Goal: Task Accomplishment & Management: Use online tool/utility

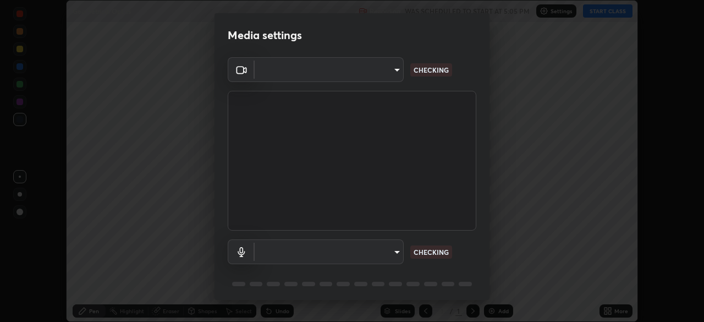
scroll to position [322, 704]
click at [626, 310] on div "Media settings ​ CHECKING ​ CHECKING 1 / 5 Next" at bounding box center [352, 161] width 704 height 322
type input "b04d3f4aab0507a607fcb058103082b40897ea5b56942dd6fa8112f95d025699"
type input "communications"
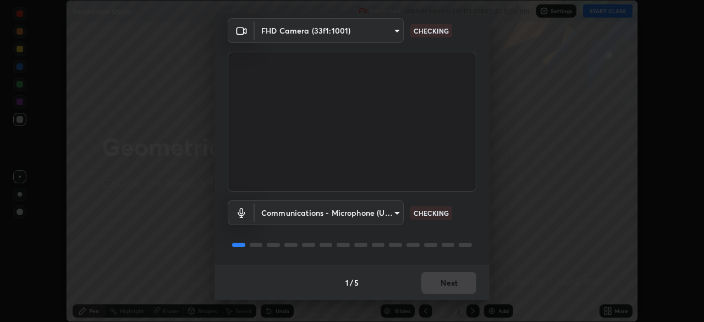
click at [456, 286] on div "1 / 5 Next" at bounding box center [351, 281] width 275 height 35
click at [455, 282] on div "1 / 5 Next" at bounding box center [351, 281] width 275 height 35
click at [455, 283] on div "1 / 5 Next" at bounding box center [351, 281] width 275 height 35
click at [456, 283] on div "1 / 5 Next" at bounding box center [351, 281] width 275 height 35
click at [457, 285] on div "1 / 5 Next" at bounding box center [351, 281] width 275 height 35
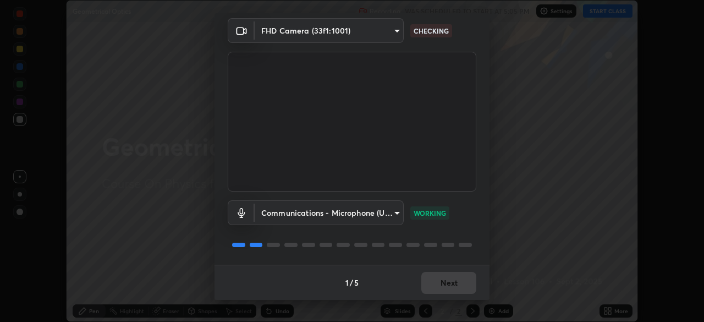
click at [457, 284] on div "1 / 5 Next" at bounding box center [351, 281] width 275 height 35
click at [456, 283] on div "1 / 5 Next" at bounding box center [351, 281] width 275 height 35
click at [456, 284] on button "Next" at bounding box center [448, 283] width 55 height 22
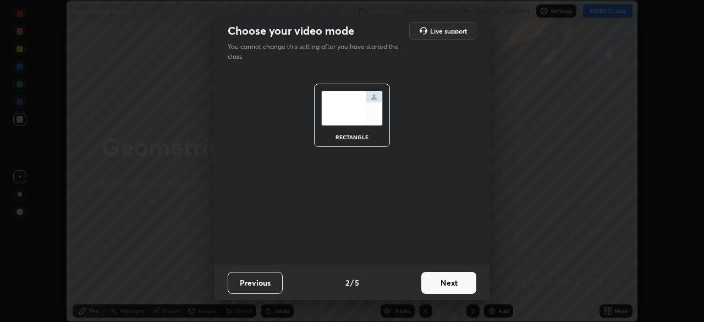
scroll to position [0, 0]
click at [456, 284] on button "Next" at bounding box center [448, 283] width 55 height 22
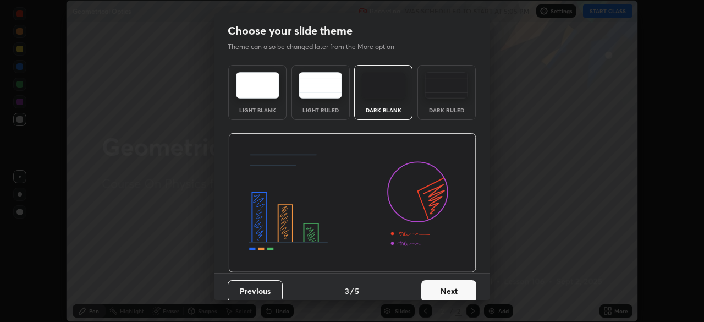
click at [456, 284] on button "Next" at bounding box center [448, 291] width 55 height 22
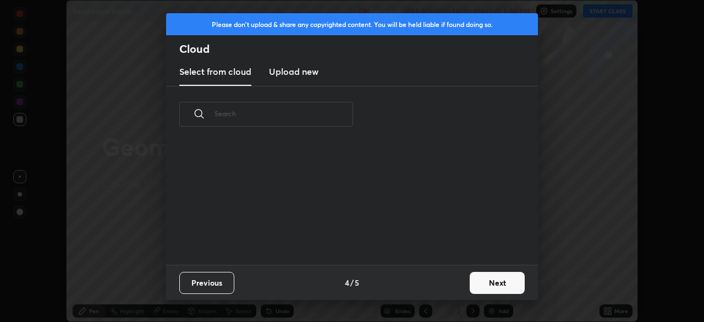
click at [456, 285] on div "Previous 4 / 5 Next" at bounding box center [352, 281] width 372 height 35
click at [457, 285] on div "Previous 4 / 5 Next" at bounding box center [352, 281] width 372 height 35
click at [471, 285] on button "Next" at bounding box center [496, 283] width 55 height 22
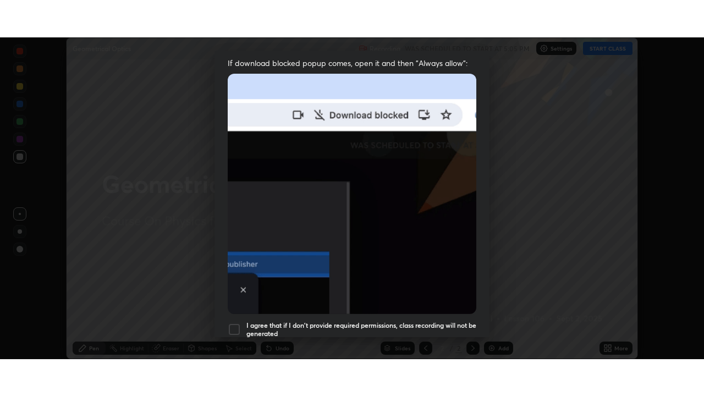
scroll to position [263, 0]
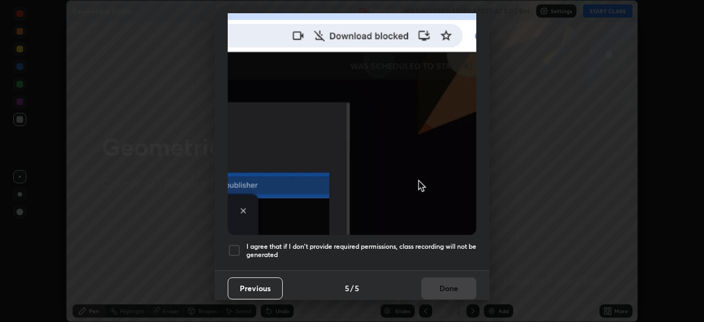
click at [437, 243] on h5 "I agree that if I don't provide required permissions, class recording will not …" at bounding box center [361, 250] width 230 height 17
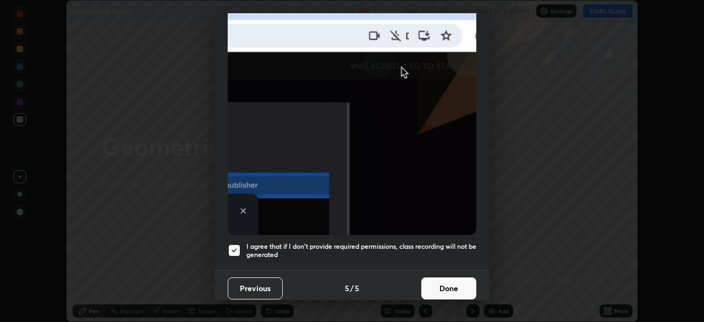
click at [453, 280] on button "Done" at bounding box center [448, 288] width 55 height 22
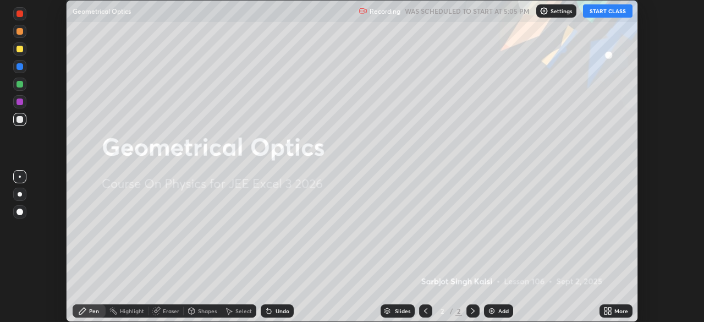
click at [624, 308] on div "More" at bounding box center [621, 310] width 14 height 5
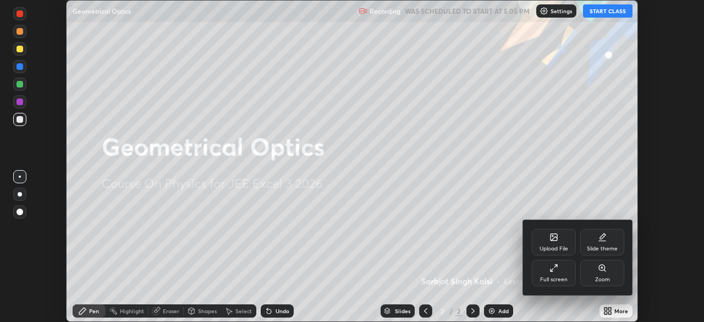
click at [566, 269] on div "Full screen" at bounding box center [554, 272] width 44 height 26
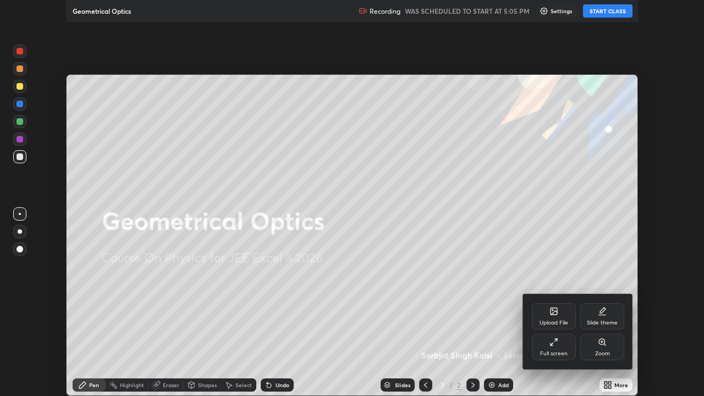
scroll to position [396, 704]
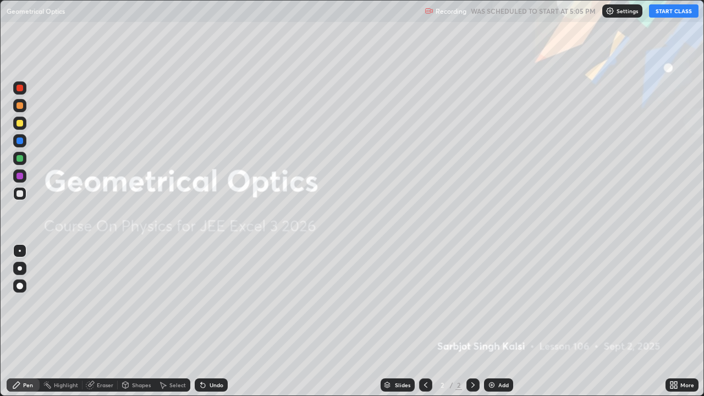
click at [673, 15] on button "START CLASS" at bounding box center [673, 10] width 49 height 13
click at [499, 321] on div "Add" at bounding box center [503, 384] width 10 height 5
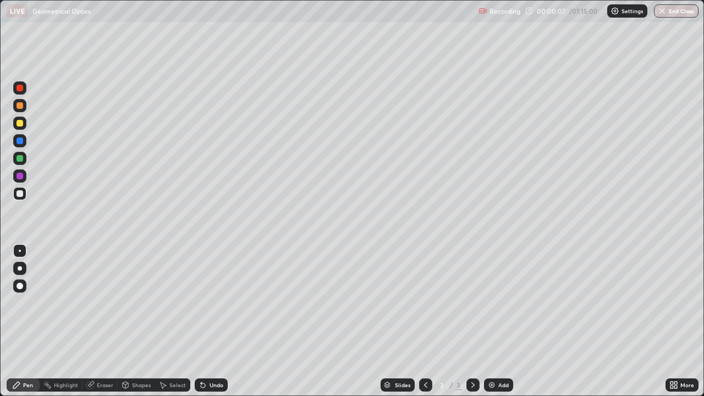
click at [20, 199] on div at bounding box center [19, 193] width 13 height 13
click at [218, 321] on div "Undo" at bounding box center [211, 384] width 33 height 13
click at [21, 191] on div at bounding box center [19, 193] width 7 height 7
click at [21, 122] on div at bounding box center [19, 123] width 7 height 7
click at [20, 193] on div at bounding box center [19, 193] width 7 height 7
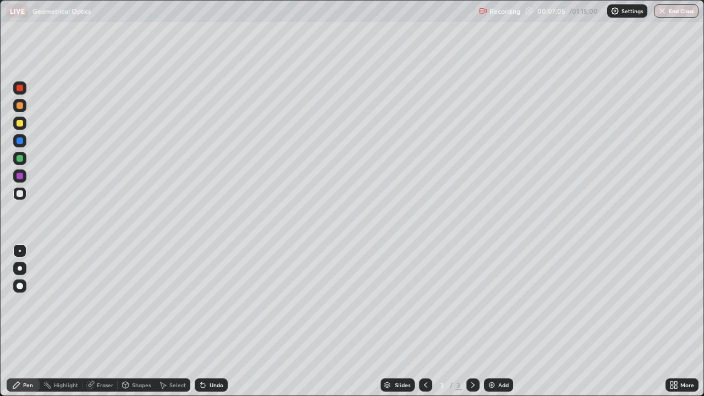
click at [22, 123] on div at bounding box center [19, 123] width 7 height 7
click at [18, 195] on div at bounding box center [19, 193] width 7 height 7
click at [102, 321] on div "Eraser" at bounding box center [99, 384] width 35 height 13
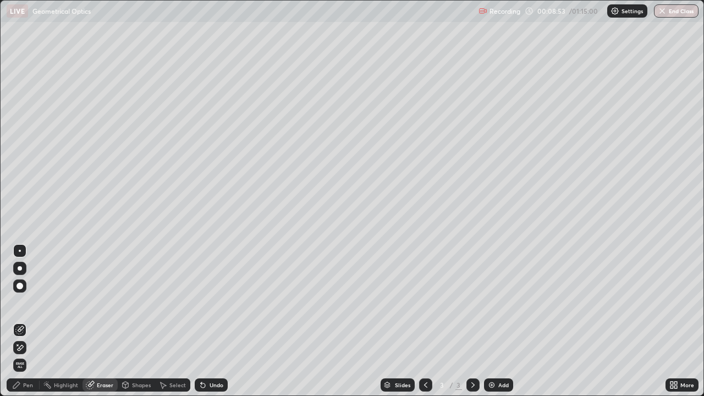
click at [23, 321] on div "Pen" at bounding box center [23, 384] width 33 height 13
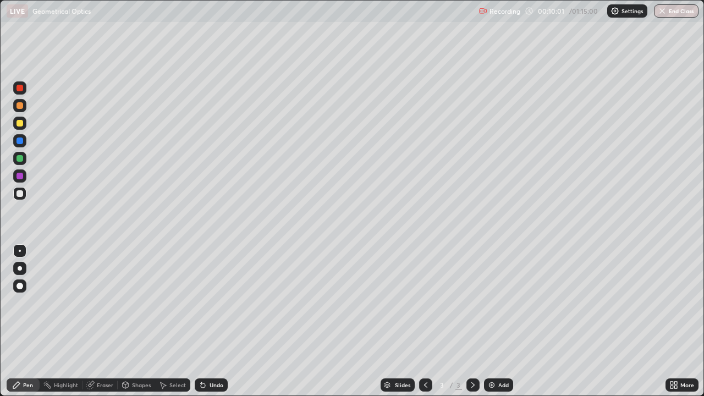
click at [26, 106] on div at bounding box center [19, 105] width 13 height 13
click at [25, 191] on div at bounding box center [19, 193] width 13 height 13
click at [25, 107] on div at bounding box center [19, 105] width 13 height 13
click at [21, 192] on div at bounding box center [19, 193] width 7 height 7
click at [20, 154] on div at bounding box center [19, 158] width 13 height 13
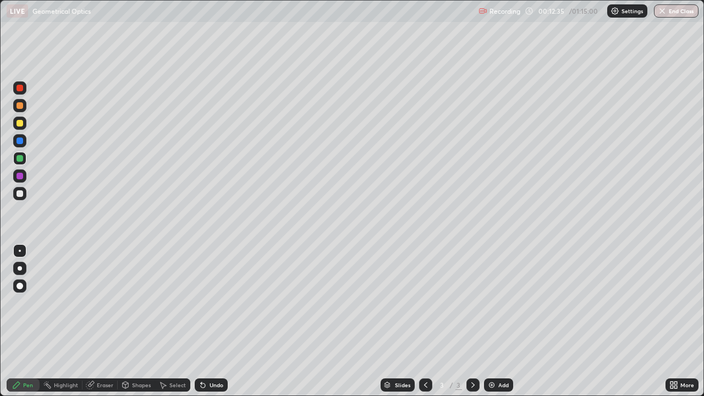
click at [20, 175] on div at bounding box center [19, 176] width 7 height 7
click at [21, 108] on div at bounding box center [19, 105] width 7 height 7
click at [18, 143] on div at bounding box center [19, 140] width 7 height 7
click at [501, 321] on div "Add" at bounding box center [503, 384] width 10 height 5
click at [24, 196] on div at bounding box center [19, 193] width 13 height 13
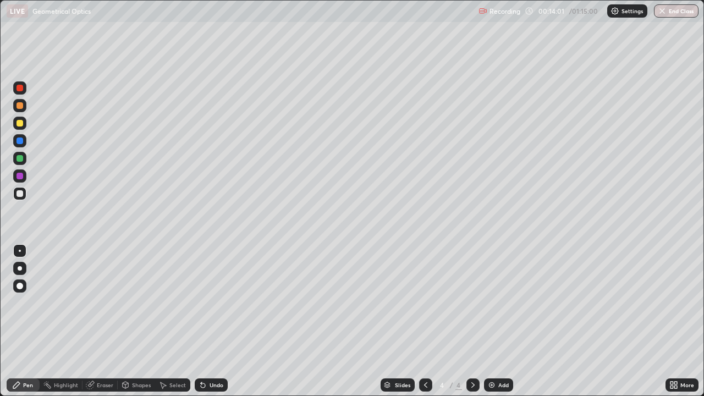
click at [20, 159] on div at bounding box center [19, 158] width 7 height 7
click at [21, 125] on div at bounding box center [19, 123] width 7 height 7
click at [207, 321] on div "Undo" at bounding box center [211, 384] width 33 height 13
click at [20, 196] on div at bounding box center [19, 193] width 7 height 7
click at [211, 321] on div "Undo" at bounding box center [216, 384] width 14 height 5
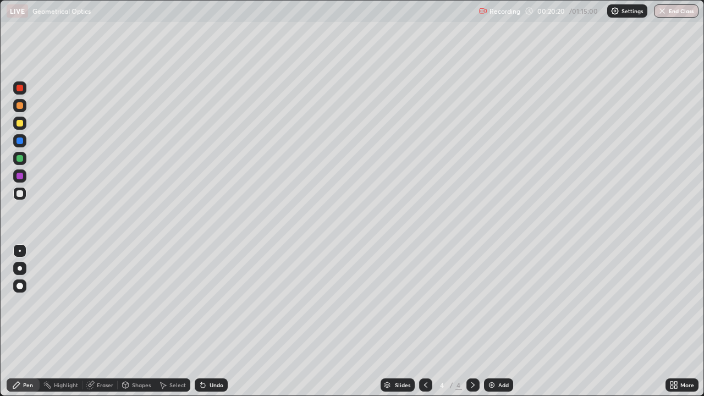
click at [25, 125] on div at bounding box center [19, 123] width 13 height 13
click at [222, 321] on div "Undo" at bounding box center [211, 384] width 33 height 13
click at [22, 89] on div at bounding box center [19, 88] width 7 height 7
click at [107, 321] on div "Eraser" at bounding box center [105, 384] width 16 height 5
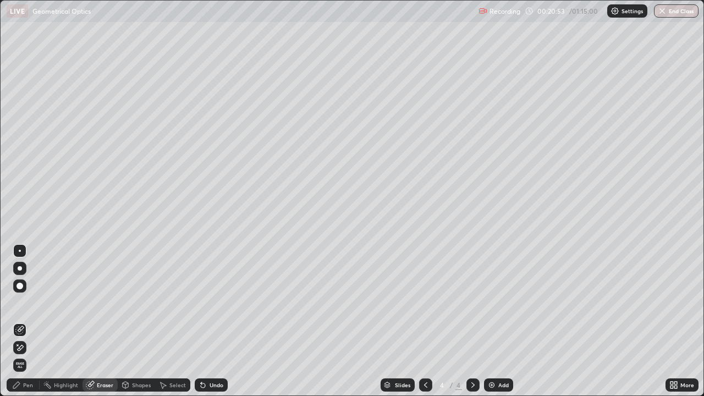
click at [31, 321] on div "Pen" at bounding box center [28, 384] width 10 height 5
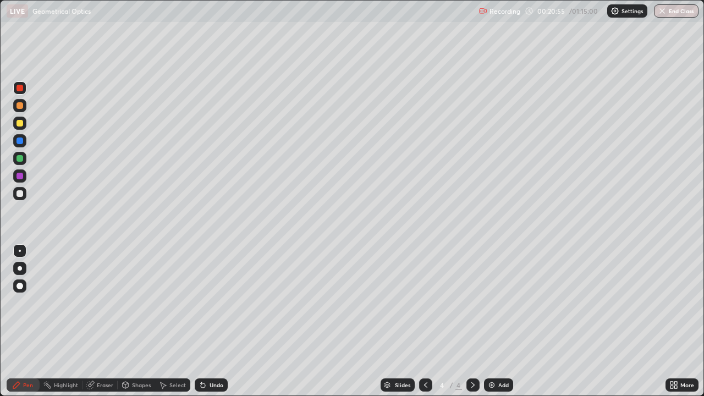
click at [25, 87] on div at bounding box center [19, 87] width 13 height 13
click at [505, 321] on div "Add" at bounding box center [498, 384] width 29 height 13
click at [20, 193] on div at bounding box center [19, 193] width 7 height 7
click at [22, 126] on div at bounding box center [19, 123] width 13 height 13
click at [134, 321] on div "Shapes" at bounding box center [141, 384] width 19 height 5
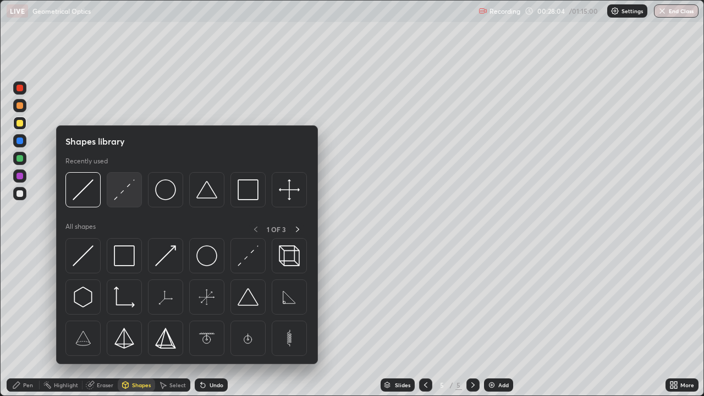
click at [129, 197] on img at bounding box center [124, 189] width 21 height 21
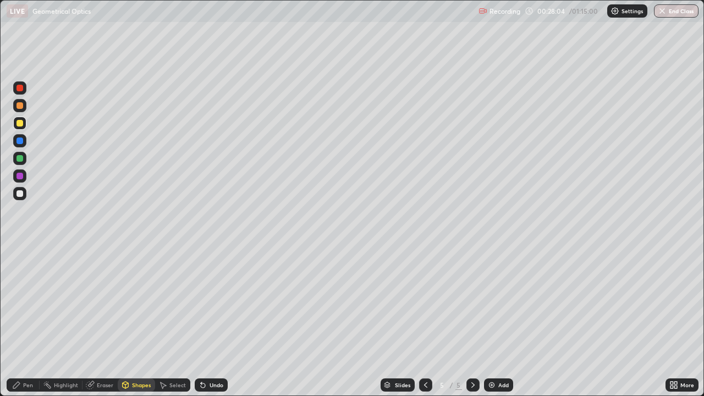
click at [26, 195] on div at bounding box center [19, 193] width 13 height 13
click at [19, 136] on div at bounding box center [19, 140] width 13 height 13
click at [209, 321] on div "Undo" at bounding box center [216, 384] width 14 height 5
click at [23, 122] on div at bounding box center [19, 123] width 7 height 7
click at [134, 321] on div "Shapes" at bounding box center [141, 384] width 19 height 5
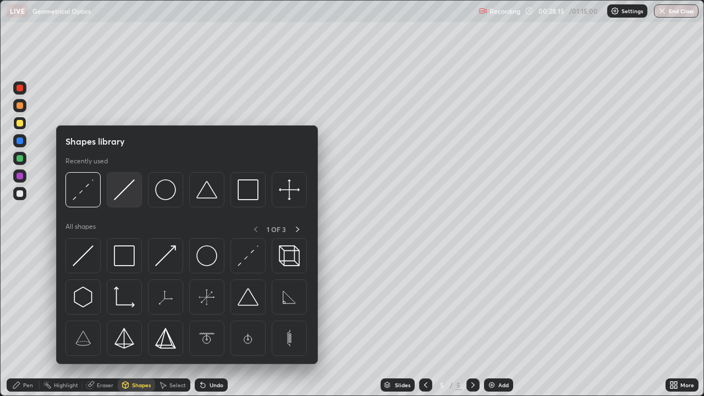
click at [129, 192] on img at bounding box center [124, 189] width 21 height 21
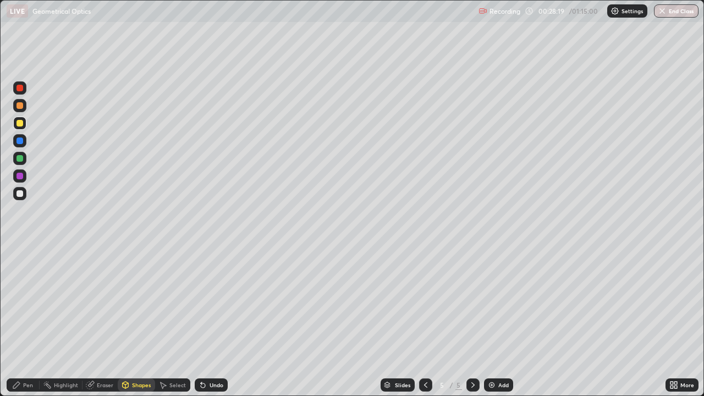
click at [24, 321] on div "Pen" at bounding box center [23, 384] width 33 height 13
click at [134, 321] on div "Shapes" at bounding box center [136, 384] width 37 height 13
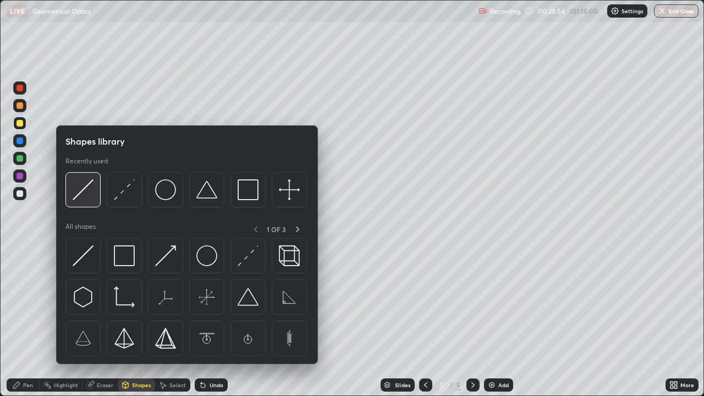
click at [81, 192] on img at bounding box center [83, 189] width 21 height 21
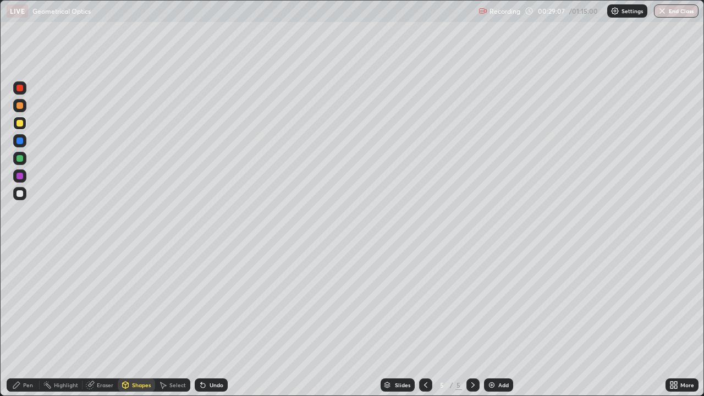
click at [28, 321] on div "Pen" at bounding box center [28, 384] width 10 height 5
click at [93, 321] on div "Eraser" at bounding box center [99, 384] width 35 height 13
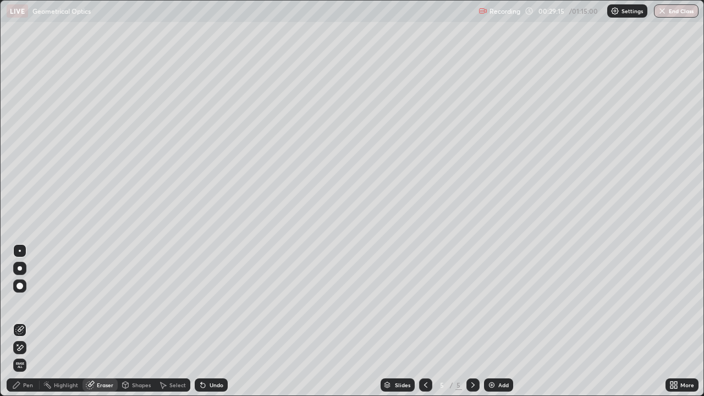
click at [133, 321] on div "Shapes" at bounding box center [141, 384] width 19 height 5
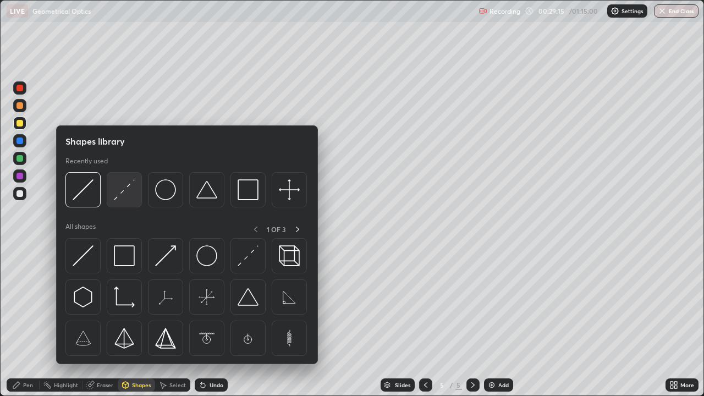
click at [123, 197] on img at bounding box center [124, 189] width 21 height 21
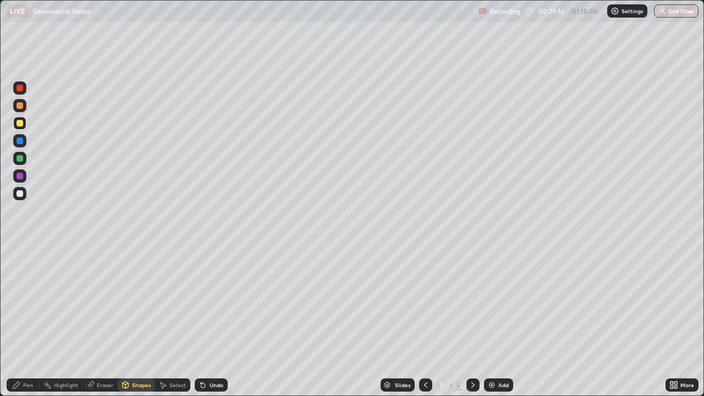
click at [18, 198] on div at bounding box center [19, 193] width 13 height 13
click at [33, 321] on div "Pen" at bounding box center [23, 384] width 33 height 13
click at [19, 122] on div at bounding box center [19, 123] width 7 height 7
click at [18, 124] on div at bounding box center [19, 123] width 7 height 7
click at [136, 321] on div "Shapes" at bounding box center [136, 384] width 37 height 13
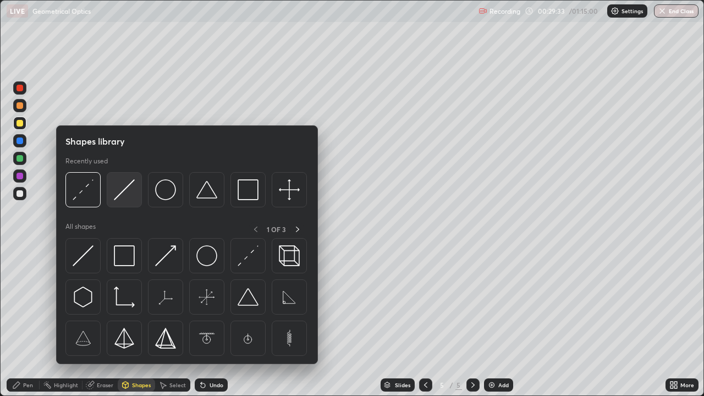
click at [128, 196] on img at bounding box center [124, 189] width 21 height 21
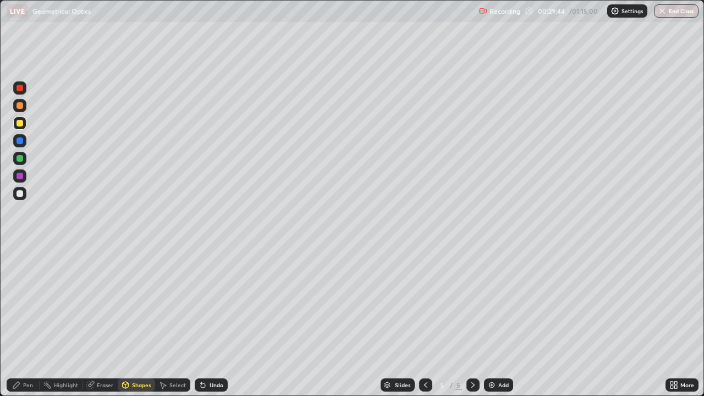
click at [19, 196] on div at bounding box center [19, 193] width 7 height 7
click at [135, 321] on div "Shapes" at bounding box center [141, 384] width 19 height 5
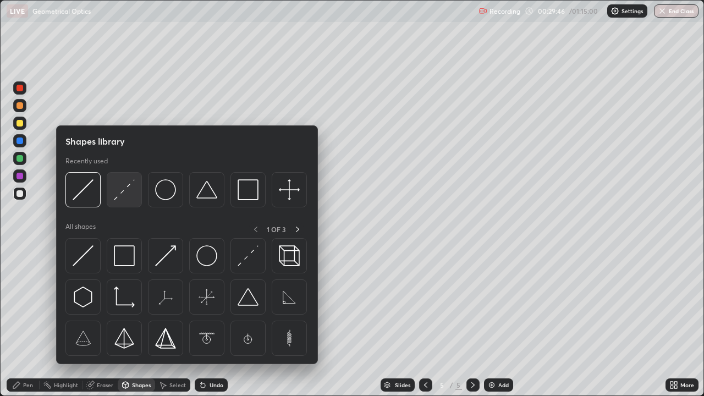
click at [123, 193] on img at bounding box center [124, 189] width 21 height 21
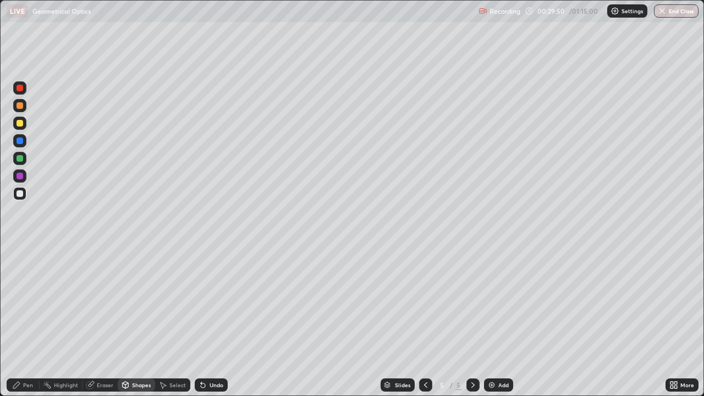
click at [26, 321] on div "Pen" at bounding box center [28, 384] width 10 height 5
click at [21, 125] on div at bounding box center [19, 123] width 7 height 7
click at [26, 321] on div "Pen" at bounding box center [23, 384] width 33 height 13
click at [20, 125] on div at bounding box center [19, 123] width 7 height 7
click at [124, 321] on icon at bounding box center [126, 384] width 6 height 2
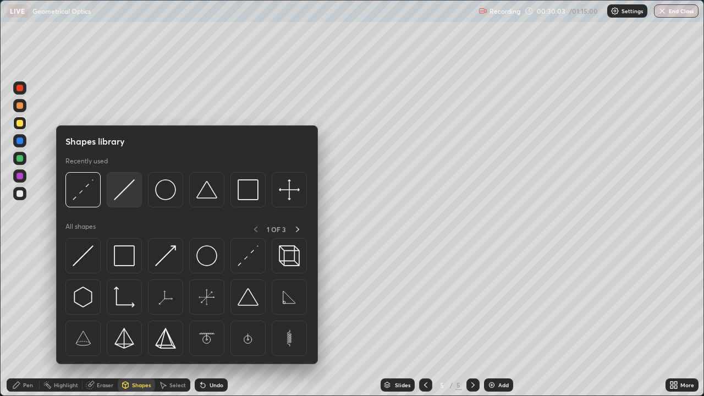
click at [119, 197] on img at bounding box center [124, 189] width 21 height 21
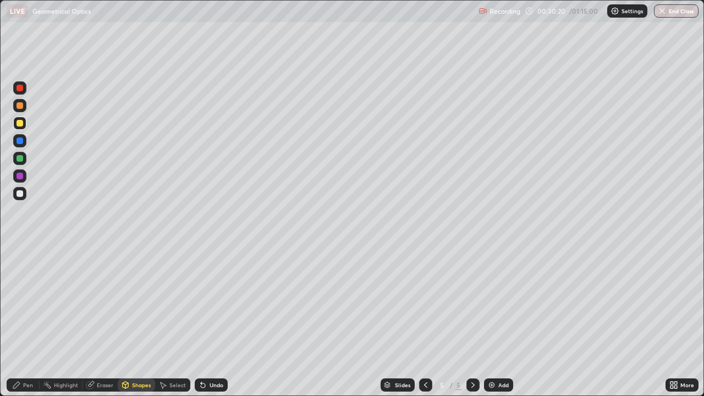
click at [21, 321] on div "Pen" at bounding box center [23, 384] width 33 height 13
click at [20, 127] on div at bounding box center [19, 123] width 13 height 13
click at [16, 178] on div at bounding box center [19, 175] width 13 height 13
click at [494, 321] on img at bounding box center [491, 384] width 9 height 9
click at [20, 198] on div at bounding box center [19, 193] width 13 height 13
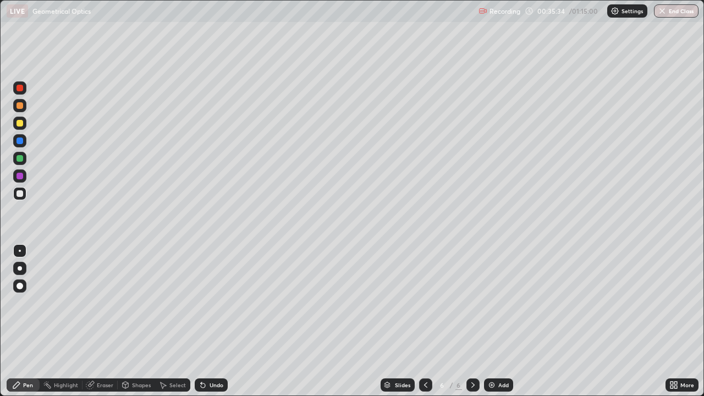
click at [21, 193] on div at bounding box center [19, 193] width 7 height 7
click at [206, 321] on div "Undo" at bounding box center [211, 384] width 33 height 13
click at [207, 321] on div "Undo" at bounding box center [211, 384] width 33 height 13
click at [134, 321] on div "Shapes" at bounding box center [141, 384] width 19 height 5
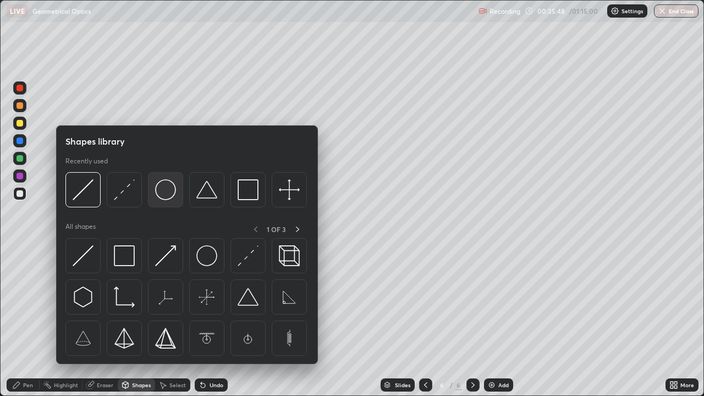
click at [160, 197] on img at bounding box center [165, 189] width 21 height 21
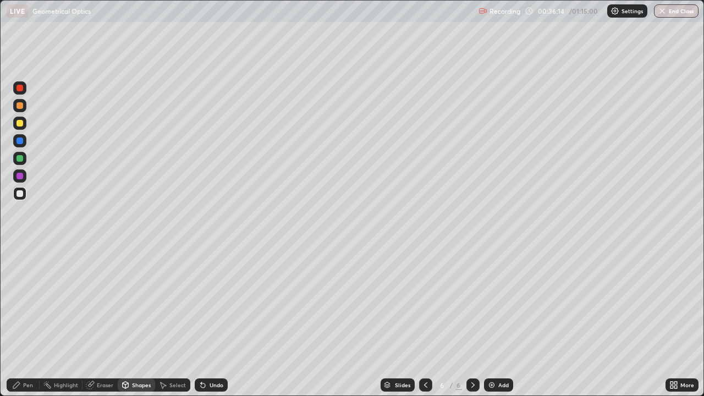
click at [99, 321] on div "Eraser" at bounding box center [105, 384] width 16 height 5
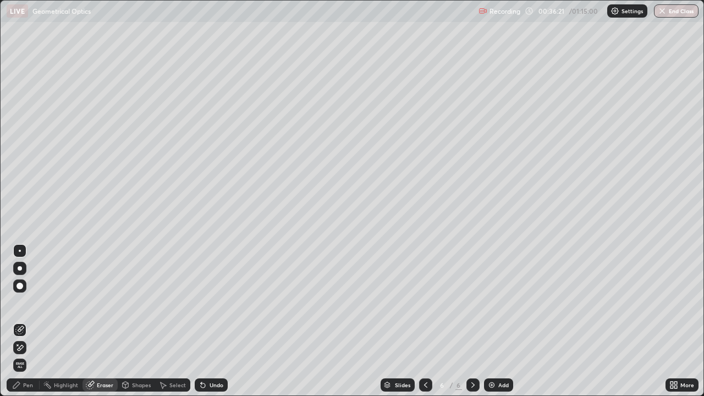
click at [205, 321] on icon at bounding box center [202, 384] width 9 height 9
click at [30, 321] on div "Pen" at bounding box center [28, 384] width 10 height 5
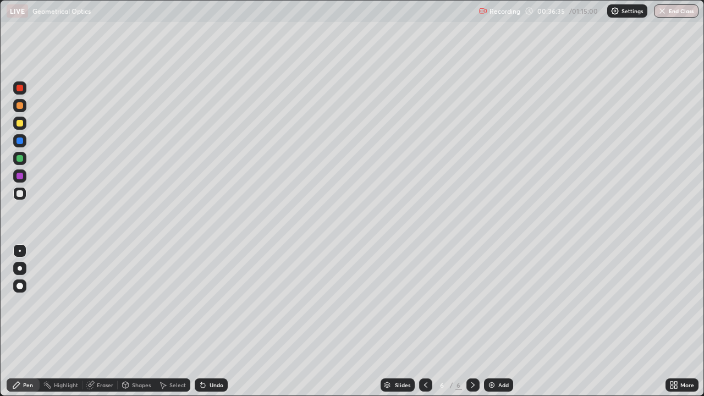
click at [19, 194] on div at bounding box center [19, 193] width 7 height 7
click at [106, 321] on div "Eraser" at bounding box center [105, 384] width 16 height 5
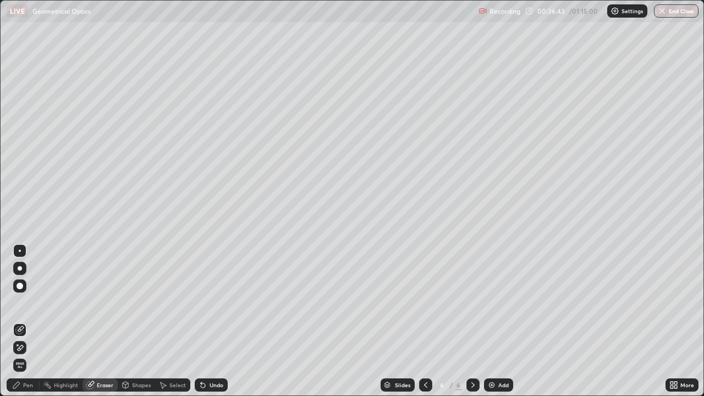
click at [216, 321] on div "Undo" at bounding box center [216, 384] width 14 height 5
click at [17, 321] on icon at bounding box center [16, 384] width 7 height 7
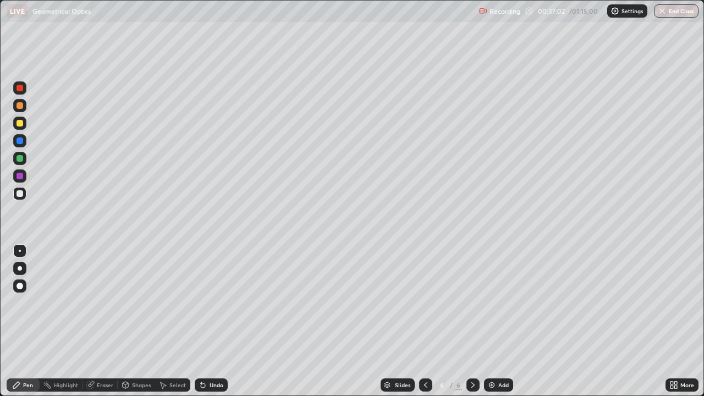
click at [20, 194] on div at bounding box center [19, 193] width 7 height 7
click at [99, 321] on div "Eraser" at bounding box center [105, 384] width 16 height 5
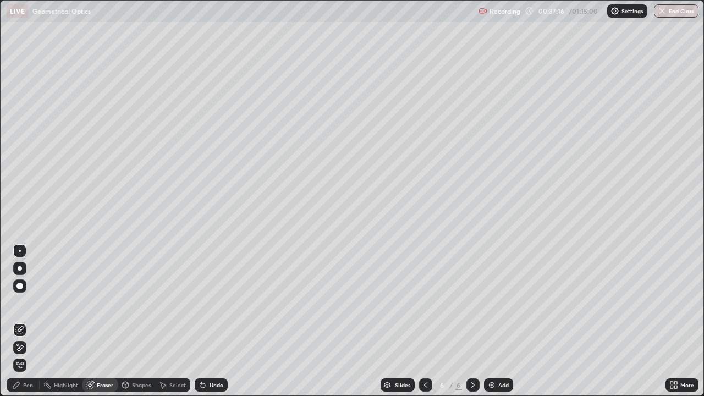
click at [31, 321] on div "Pen" at bounding box center [28, 384] width 10 height 5
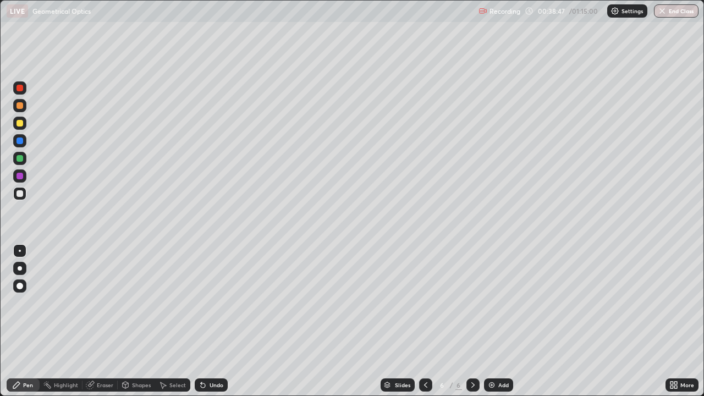
click at [21, 156] on div at bounding box center [19, 158] width 7 height 7
click at [502, 321] on div "Add" at bounding box center [498, 384] width 29 height 13
click at [25, 197] on div at bounding box center [19, 193] width 13 height 13
click at [205, 321] on icon at bounding box center [202, 384] width 9 height 9
click at [207, 321] on div "Undo" at bounding box center [211, 384] width 33 height 13
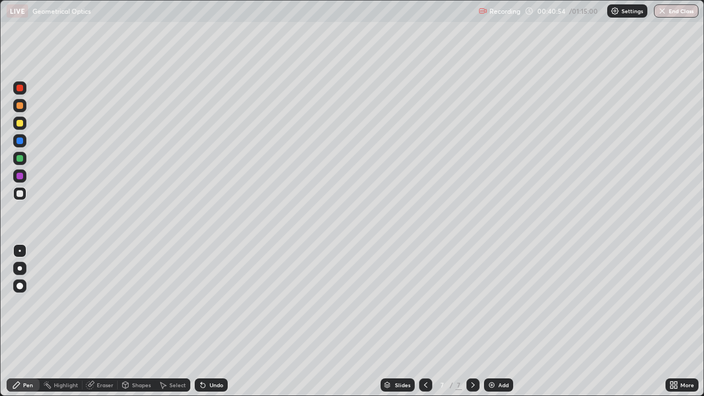
click at [132, 321] on div "Shapes" at bounding box center [141, 384] width 19 height 5
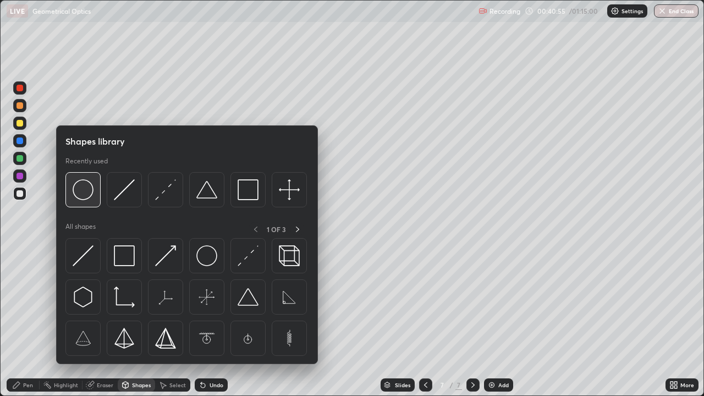
click at [82, 196] on img at bounding box center [83, 189] width 21 height 21
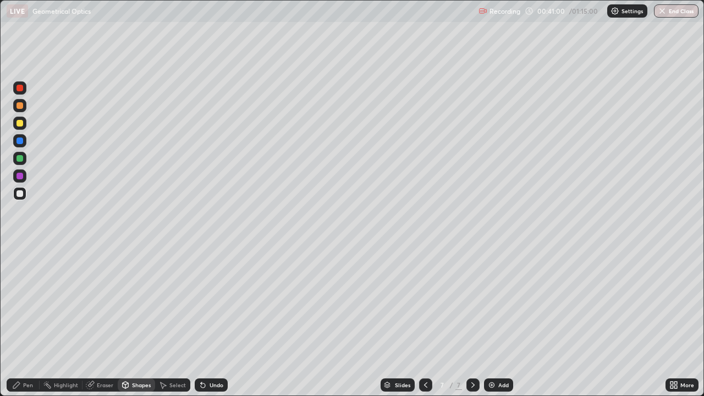
click at [216, 321] on div "Undo" at bounding box center [211, 384] width 33 height 13
click at [211, 321] on div "Undo" at bounding box center [211, 384] width 33 height 13
click at [93, 321] on icon at bounding box center [90, 384] width 9 height 9
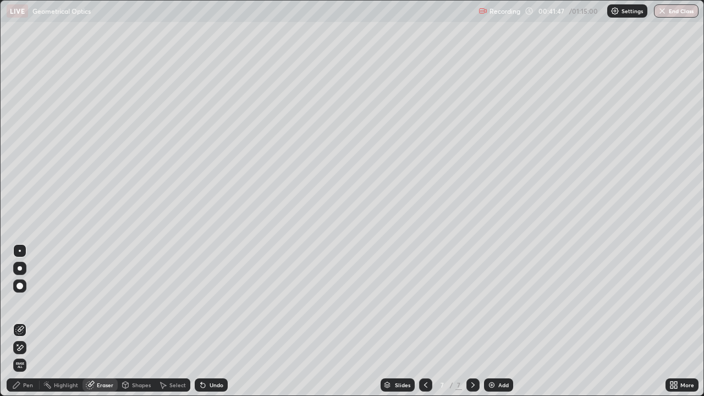
click at [214, 321] on div "Undo" at bounding box center [216, 384] width 14 height 5
click at [24, 321] on div "Pen" at bounding box center [23, 384] width 33 height 13
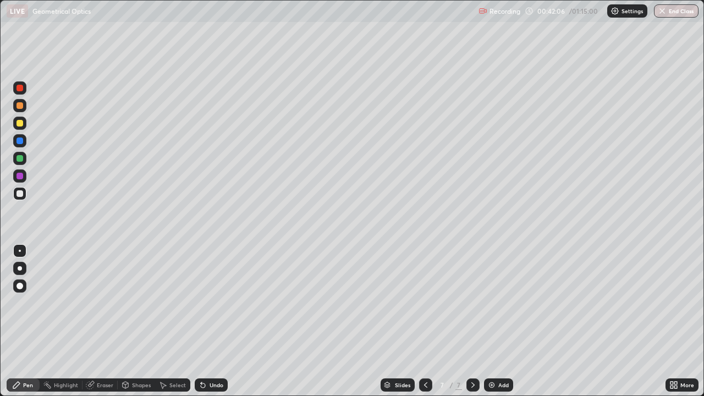
click at [28, 321] on div "Pen" at bounding box center [28, 384] width 10 height 5
click at [109, 321] on div "Eraser" at bounding box center [105, 384] width 16 height 5
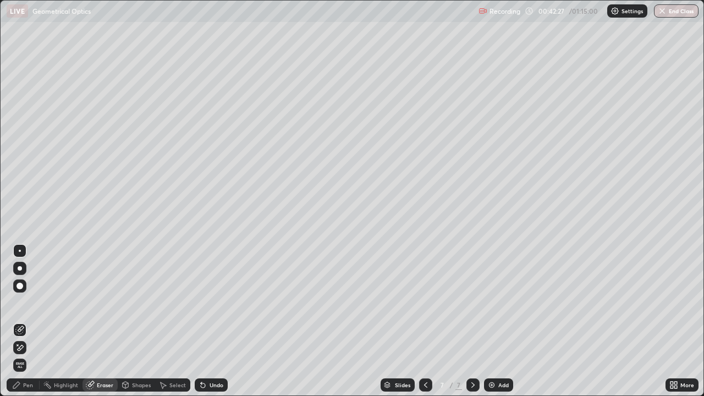
click at [19, 321] on div "Pen" at bounding box center [23, 384] width 33 height 13
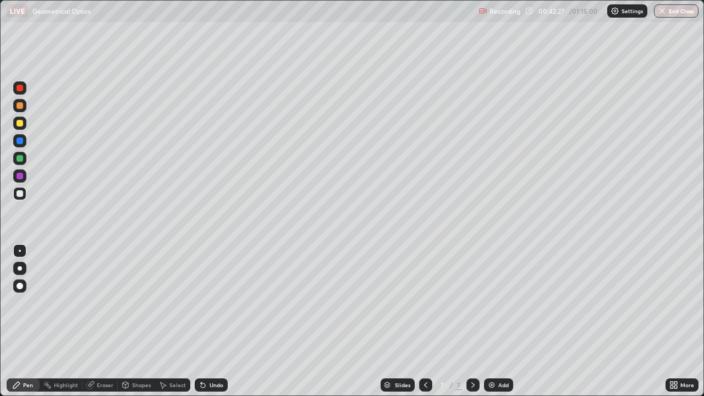
click at [21, 125] on div at bounding box center [19, 123] width 7 height 7
click at [20, 157] on div at bounding box center [19, 158] width 7 height 7
click at [107, 321] on div "Eraser" at bounding box center [105, 384] width 16 height 5
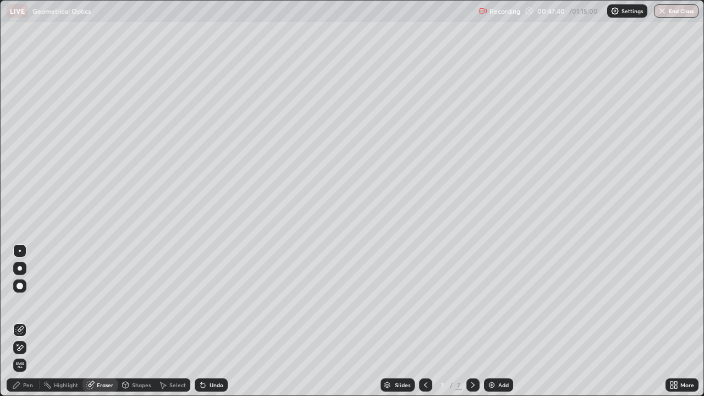
click at [21, 321] on icon at bounding box center [21, 347] width 6 height 5
click at [502, 321] on div "Add" at bounding box center [503, 384] width 10 height 5
click at [32, 321] on div "Pen" at bounding box center [23, 384] width 33 height 13
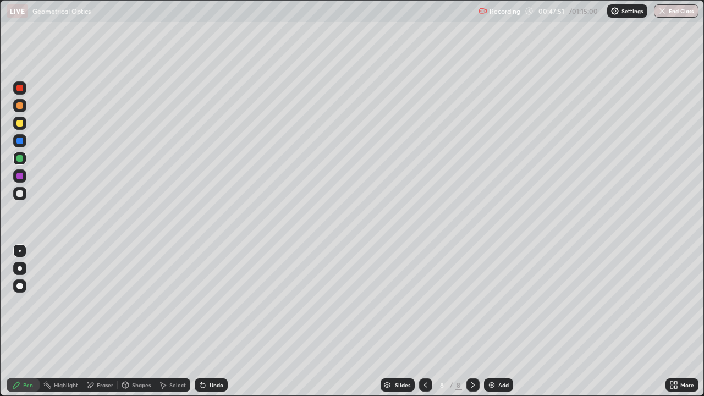
click at [20, 189] on div at bounding box center [19, 193] width 13 height 13
click at [221, 321] on div "Undo" at bounding box center [211, 384] width 33 height 13
click at [424, 321] on icon at bounding box center [425, 384] width 9 height 9
click at [425, 321] on icon at bounding box center [425, 384] width 3 height 5
click at [472, 321] on icon at bounding box center [472, 384] width 9 height 9
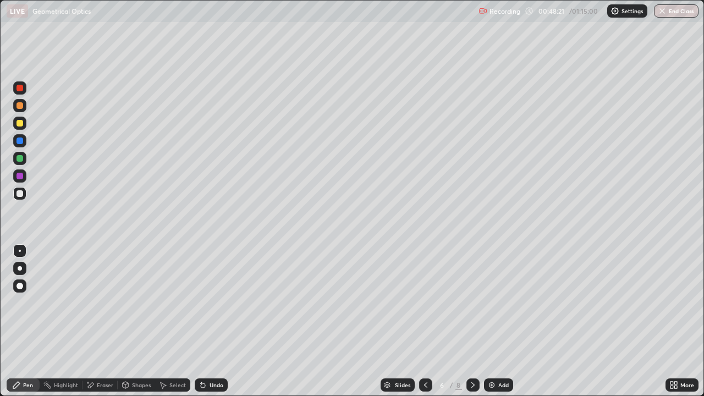
click at [471, 321] on icon at bounding box center [472, 384] width 9 height 9
click at [141, 321] on div "Shapes" at bounding box center [136, 384] width 37 height 13
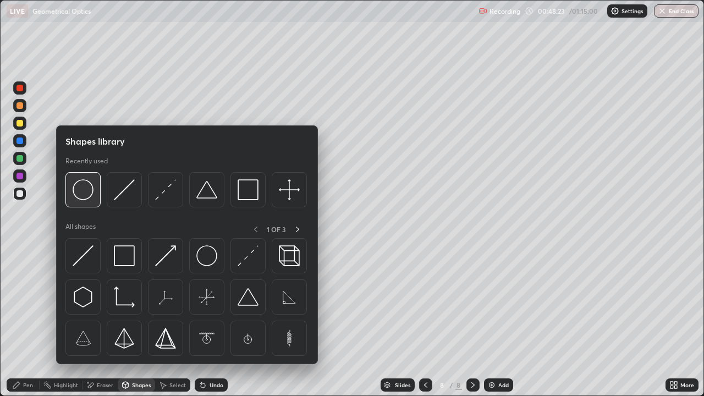
click at [88, 196] on img at bounding box center [83, 189] width 21 height 21
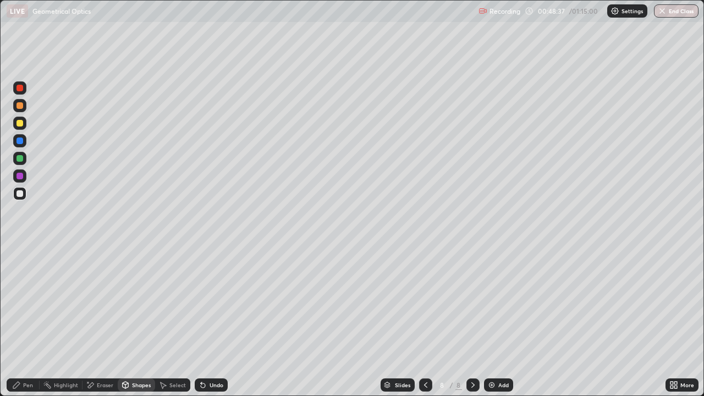
click at [213, 321] on div "Undo" at bounding box center [211, 384] width 33 height 13
click at [208, 321] on div "Undo" at bounding box center [211, 384] width 33 height 13
click at [96, 321] on div "Eraser" at bounding box center [99, 384] width 35 height 13
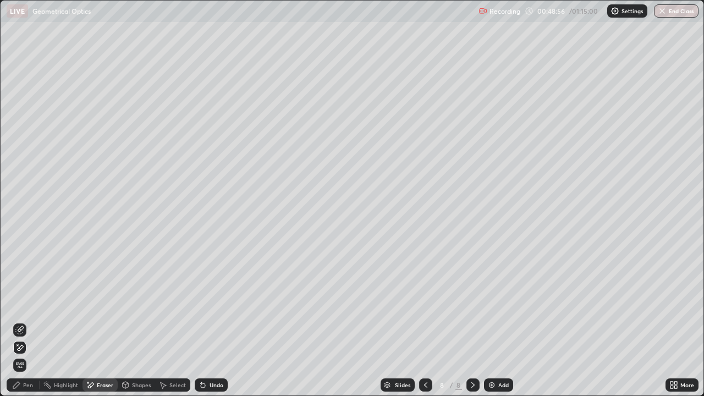
click at [21, 321] on icon at bounding box center [19, 329] width 9 height 9
click at [27, 321] on div "Pen" at bounding box center [28, 384] width 10 height 5
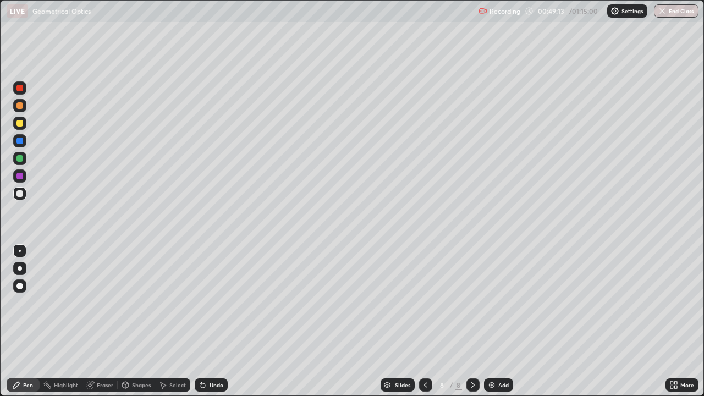
click at [21, 195] on div at bounding box center [19, 193] width 7 height 7
click at [211, 321] on div "Undo" at bounding box center [211, 384] width 33 height 13
click at [129, 321] on icon at bounding box center [125, 384] width 9 height 9
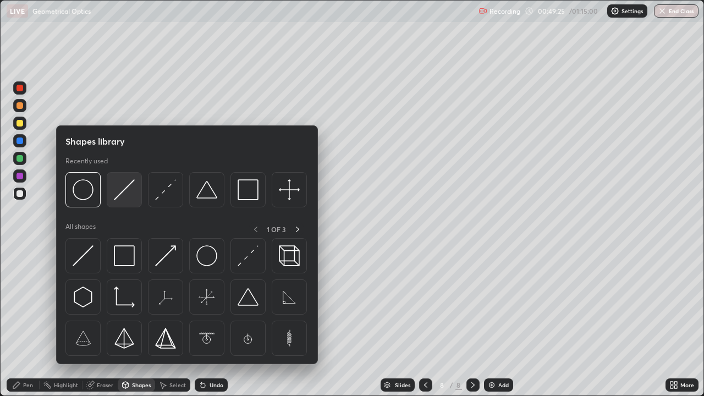
click at [121, 201] on div at bounding box center [124, 189] width 35 height 35
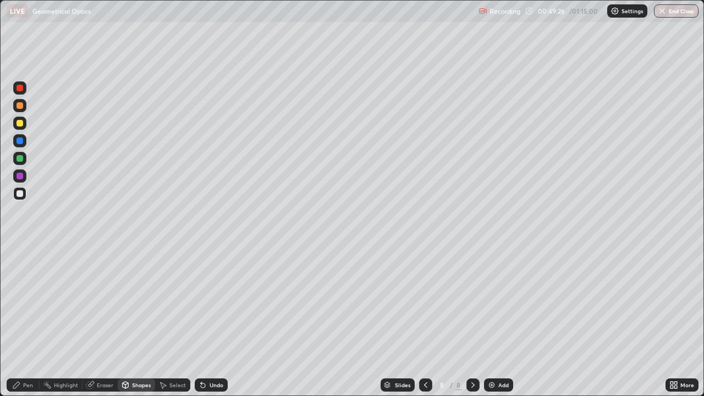
click at [22, 123] on div at bounding box center [19, 123] width 7 height 7
click at [13, 321] on div "Pen" at bounding box center [23, 384] width 33 height 13
click at [19, 158] on div at bounding box center [19, 158] width 7 height 7
click at [16, 179] on div at bounding box center [19, 175] width 13 height 13
click at [207, 321] on div "Undo" at bounding box center [211, 384] width 33 height 13
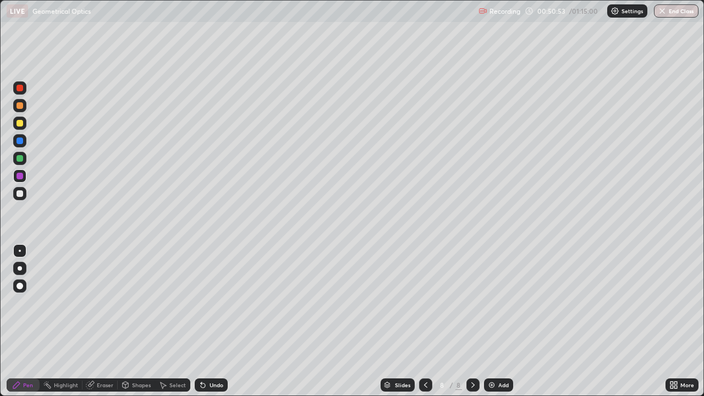
click at [14, 154] on div at bounding box center [19, 158] width 13 height 13
click at [19, 176] on div at bounding box center [19, 176] width 7 height 7
click at [20, 194] on div at bounding box center [19, 193] width 7 height 7
click at [219, 321] on div "Undo" at bounding box center [211, 384] width 33 height 13
click at [92, 321] on div "Eraser" at bounding box center [99, 384] width 35 height 13
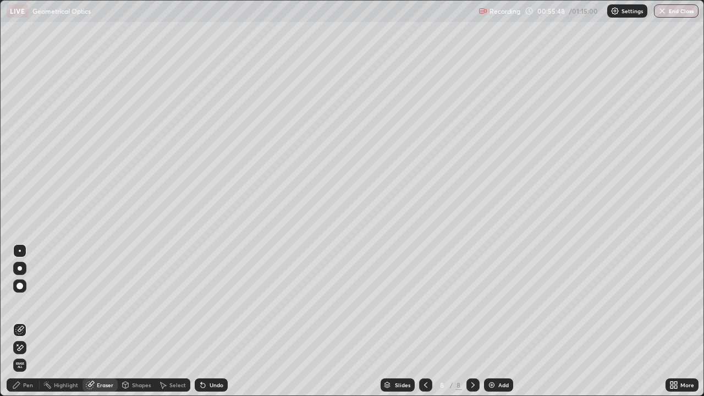
click at [27, 321] on div "Pen" at bounding box center [23, 384] width 33 height 13
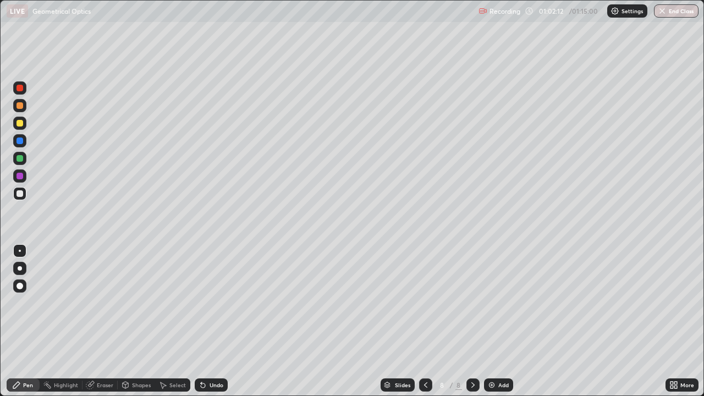
click at [98, 321] on div "Eraser" at bounding box center [105, 384] width 16 height 5
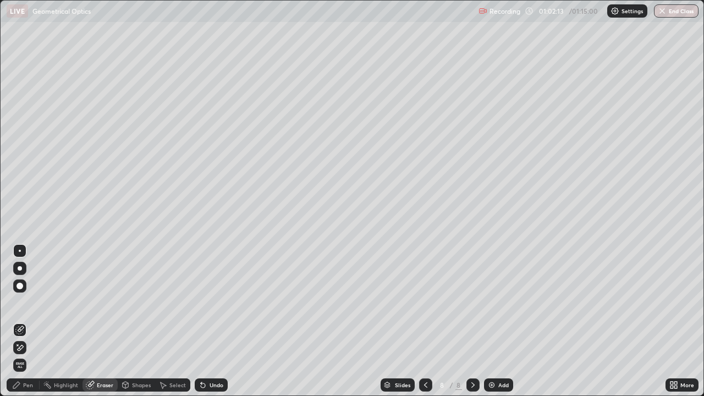
click at [21, 321] on icon at bounding box center [21, 347] width 6 height 5
click at [25, 321] on div "Pen" at bounding box center [23, 384] width 33 height 13
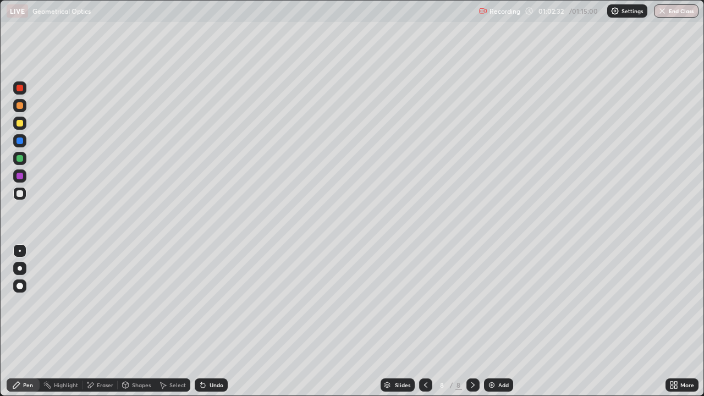
click at [491, 321] on img at bounding box center [491, 384] width 9 height 9
click at [24, 158] on div at bounding box center [19, 158] width 13 height 13
click at [24, 194] on div at bounding box center [19, 193] width 13 height 13
click at [20, 157] on div at bounding box center [19, 158] width 7 height 7
click at [22, 155] on div at bounding box center [19, 158] width 7 height 7
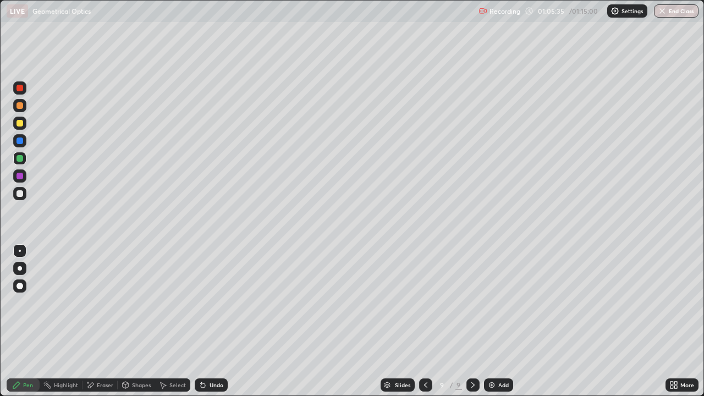
click at [25, 192] on div at bounding box center [19, 193] width 13 height 13
click at [26, 126] on div at bounding box center [19, 123] width 13 height 13
click at [102, 321] on div "Eraser" at bounding box center [105, 384] width 16 height 5
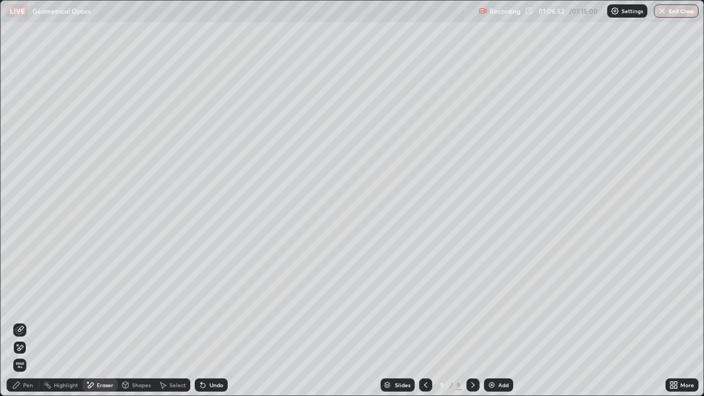
click at [665, 12] on img "button" at bounding box center [661, 11] width 9 height 9
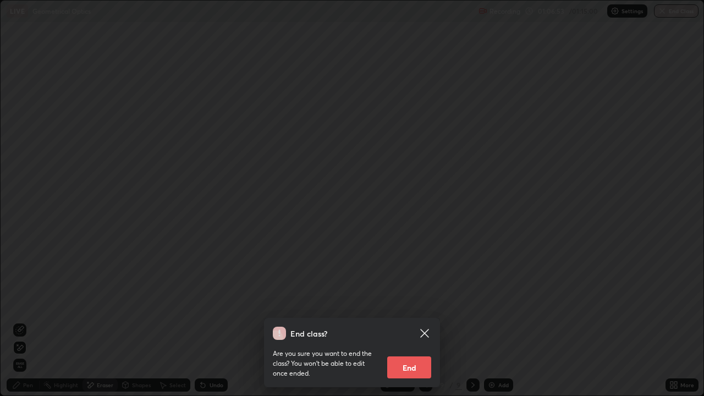
click at [420, 321] on button "End" at bounding box center [409, 367] width 44 height 22
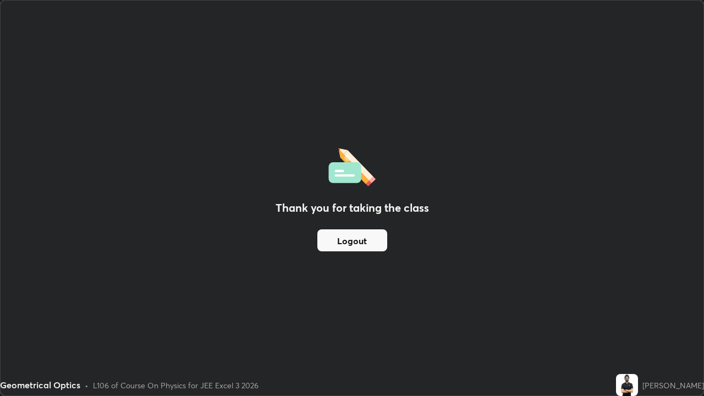
click at [362, 242] on button "Logout" at bounding box center [352, 240] width 70 height 22
click at [362, 245] on button "Logout" at bounding box center [352, 240] width 70 height 22
